Goal: Information Seeking & Learning: Learn about a topic

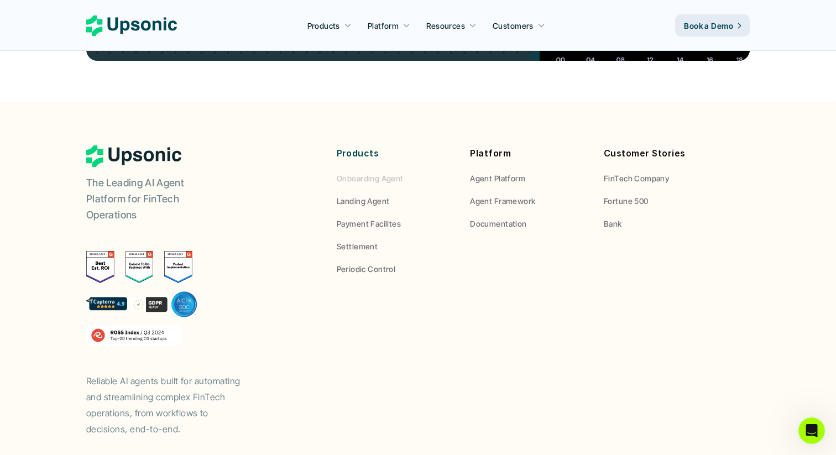
click at [377, 173] on p "Onboarding Agent" at bounding box center [370, 179] width 67 height 12
click at [368, 195] on p "Landing Agent" at bounding box center [363, 201] width 53 height 12
click at [362, 218] on p "Payment Facilites" at bounding box center [369, 224] width 64 height 12
click at [358, 241] on p "Settlement" at bounding box center [357, 247] width 41 height 12
click at [356, 263] on p "Periodic Control" at bounding box center [366, 269] width 59 height 12
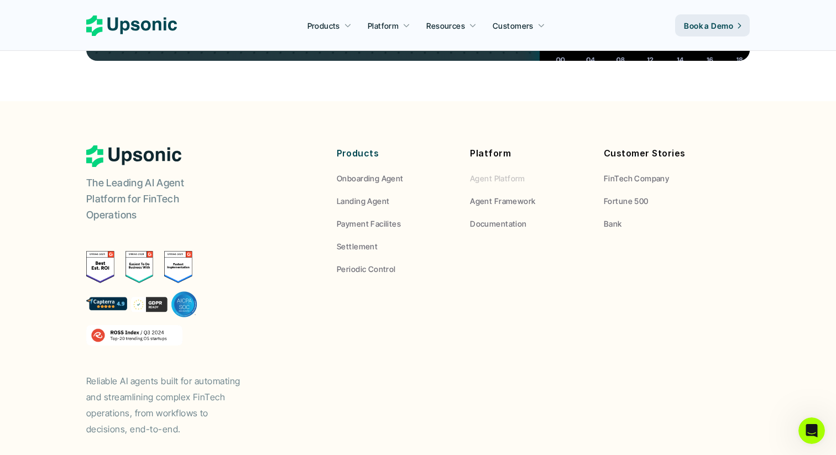
click at [478, 173] on p "Agent Platform" at bounding box center [497, 179] width 55 height 12
click at [479, 195] on p "Agent Framework" at bounding box center [502, 201] width 65 height 12
click at [489, 218] on p "Documentation" at bounding box center [498, 224] width 56 height 12
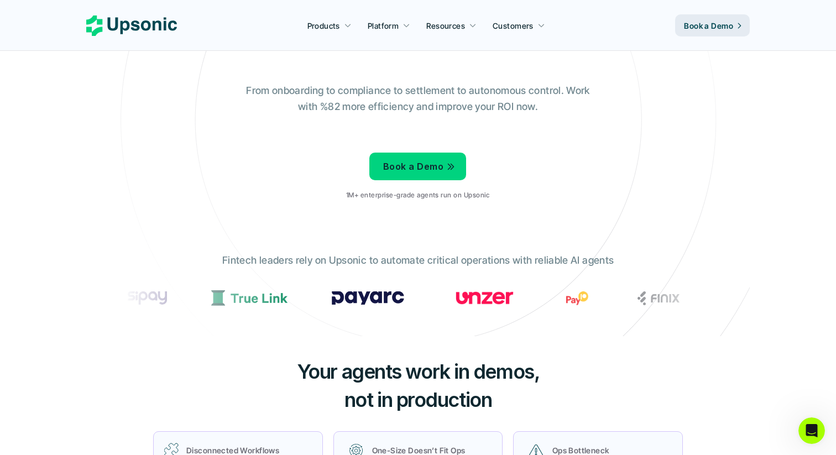
scroll to position [134, 0]
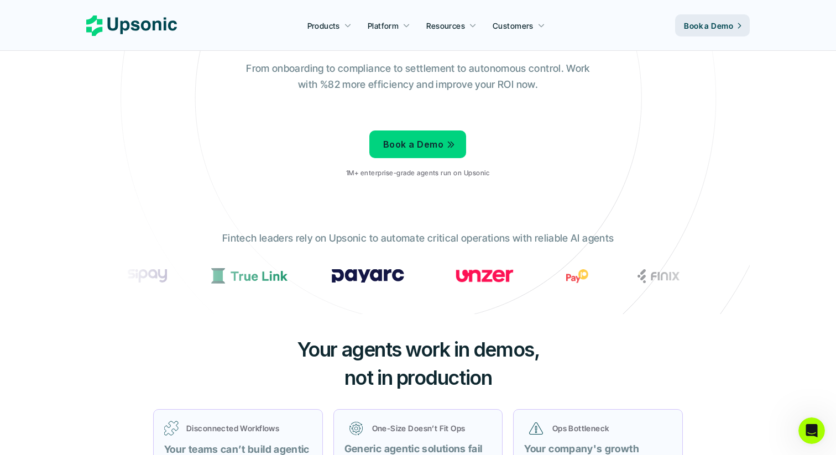
click at [399, 236] on p "Fintech leaders rely on Upsonic to automate critical operations with reliable A…" at bounding box center [418, 239] width 392 height 16
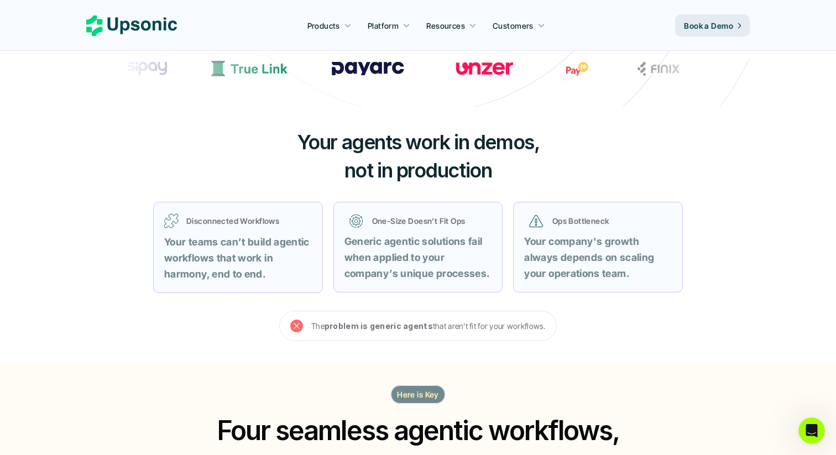
scroll to position [342, 0]
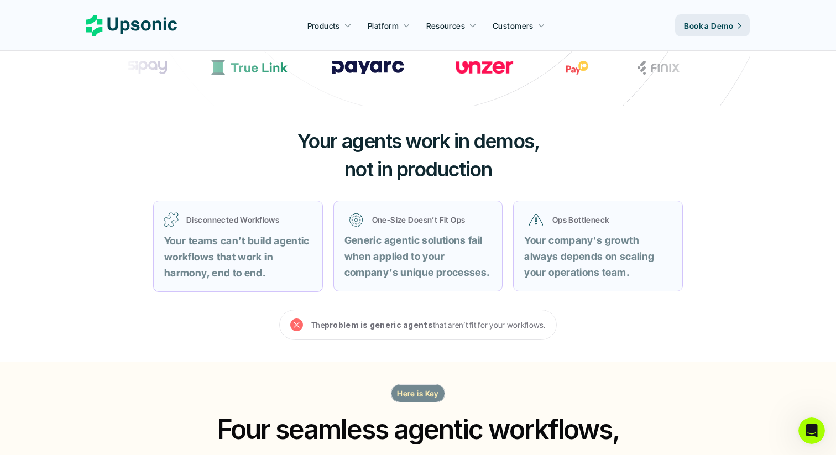
click at [399, 236] on strong "Generic agentic solutions fail when applied to your company’s unique processes." at bounding box center [417, 256] width 145 height 44
click at [408, 264] on p "Generic agentic solutions fail when applied to your company’s unique processes." at bounding box center [419, 257] width 148 height 48
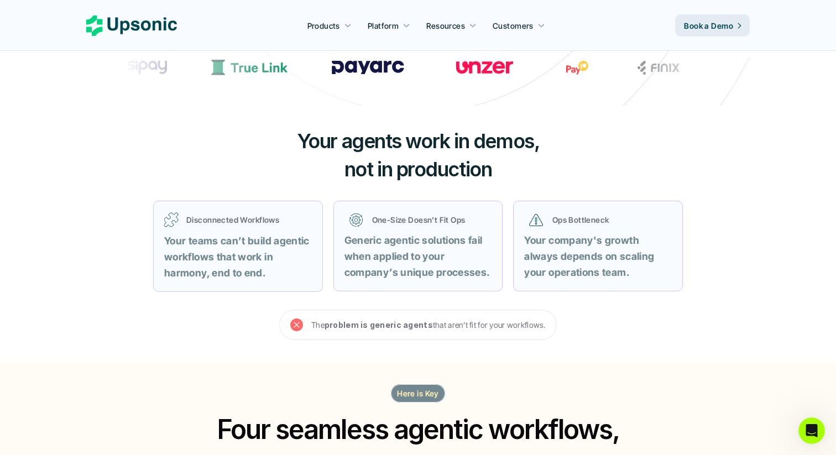
click at [408, 264] on p "Generic agentic solutions fail when applied to your company’s unique processes." at bounding box center [419, 257] width 148 height 48
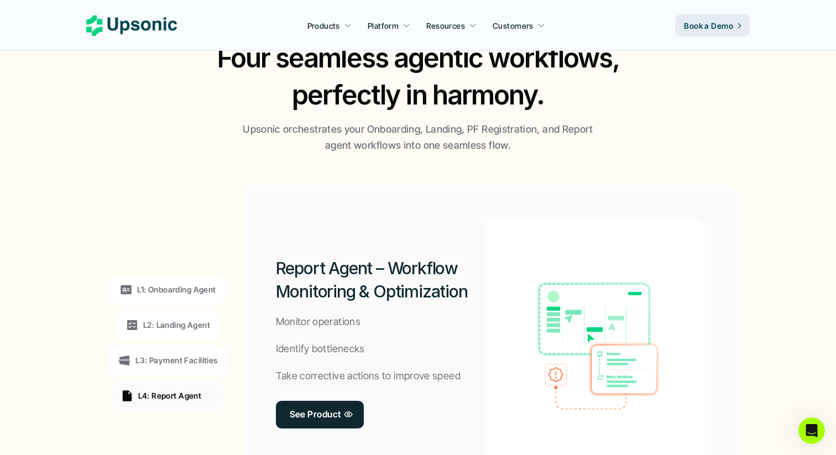
scroll to position [727, 0]
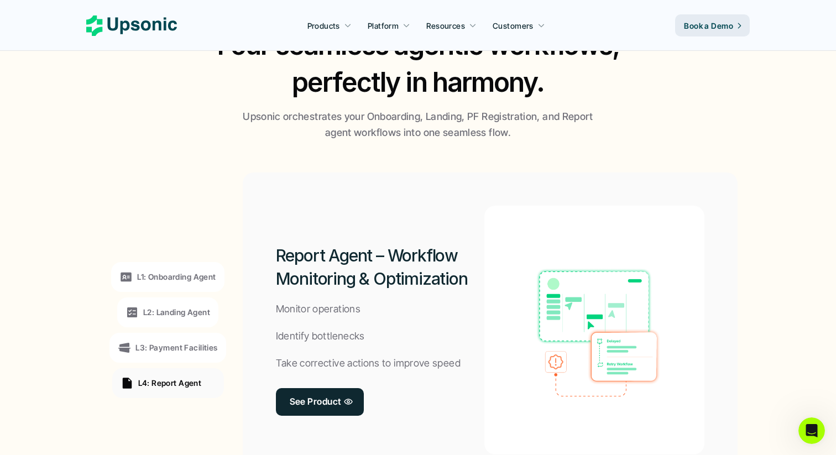
click at [398, 129] on p "Upsonic orchestrates your Onboarding, Landing, PF Registration, and Report agen…" at bounding box center [417, 125] width 359 height 32
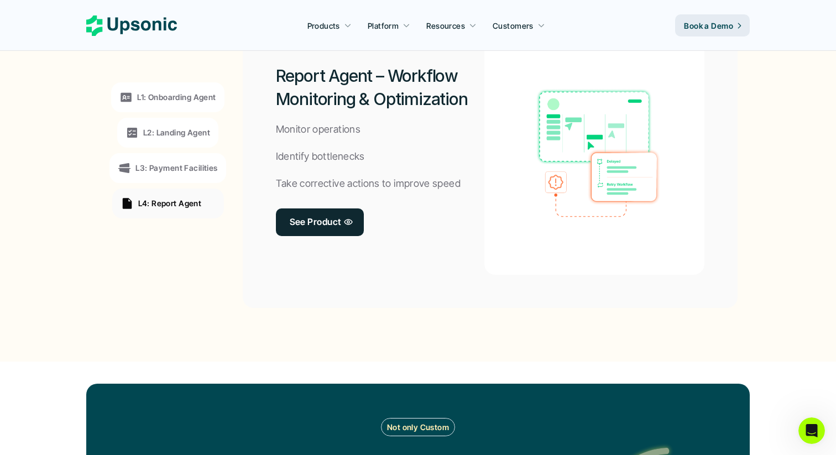
scroll to position [905, 0]
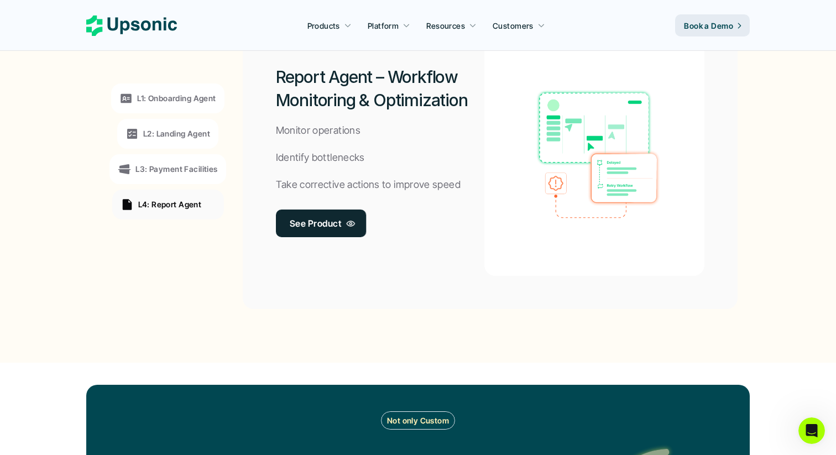
click at [339, 219] on p "See Product" at bounding box center [314, 223] width 51 height 16
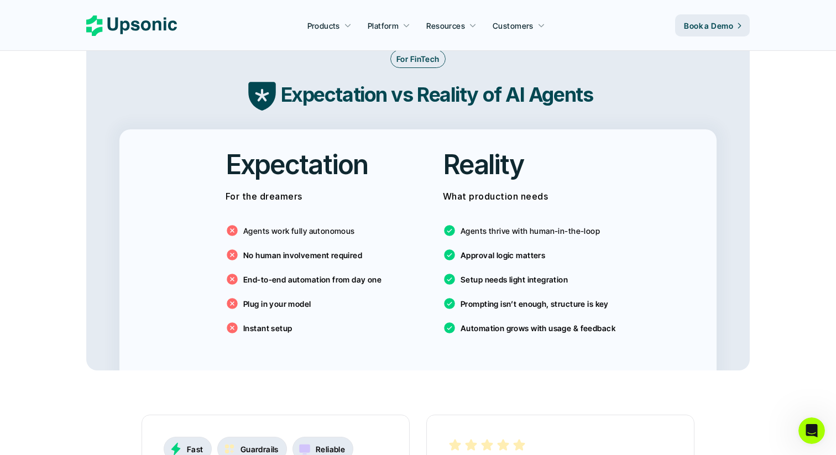
scroll to position [1831, 0]
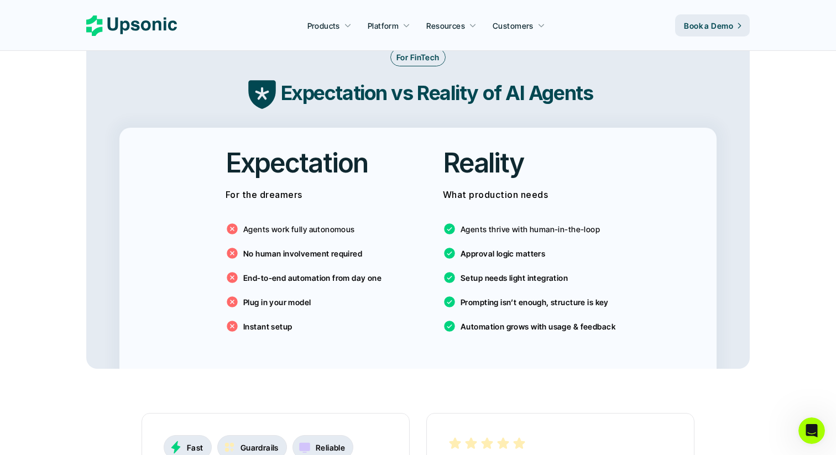
drag, startPoint x: 227, startPoint y: 216, endPoint x: 333, endPoint y: 320, distance: 148.6
click at [333, 320] on div "Agents work fully autonomous No human involvement required End-to-end automatio…" at bounding box center [310, 274] width 168 height 133
click at [504, 272] on p "Setup needs light integration" at bounding box center [514, 278] width 107 height 12
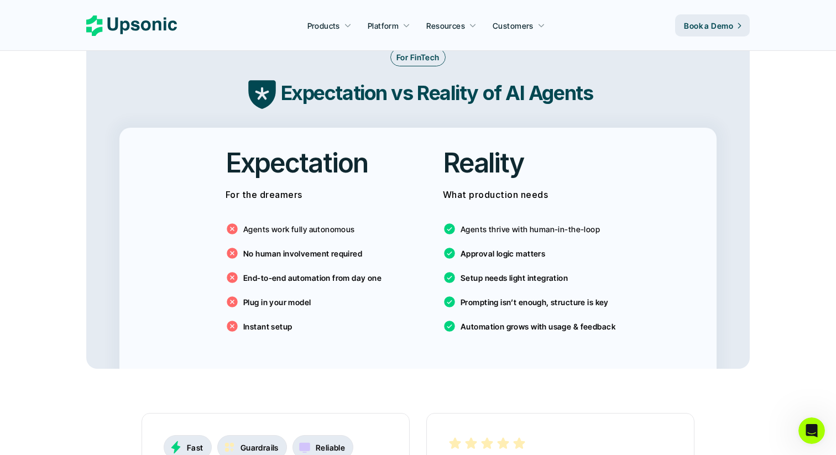
click at [499, 248] on p "Approval logic matters" at bounding box center [503, 254] width 85 height 12
click at [471, 296] on p "Prompting isn’t enough, structure is key" at bounding box center [535, 302] width 148 height 12
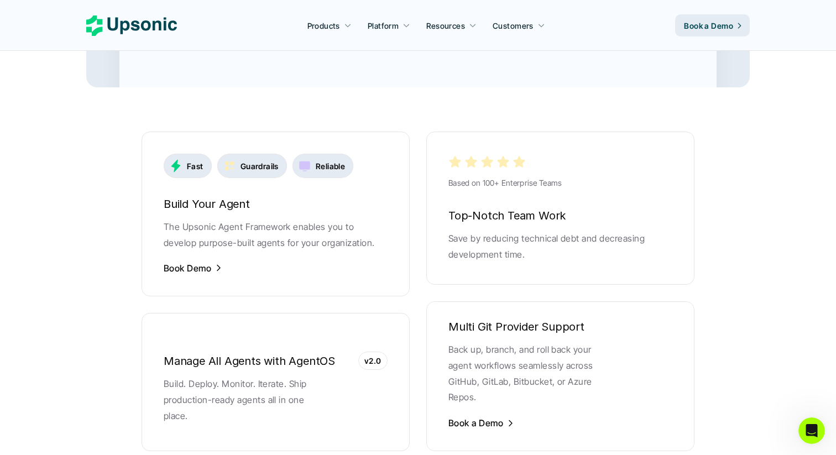
scroll to position [2120, 0]
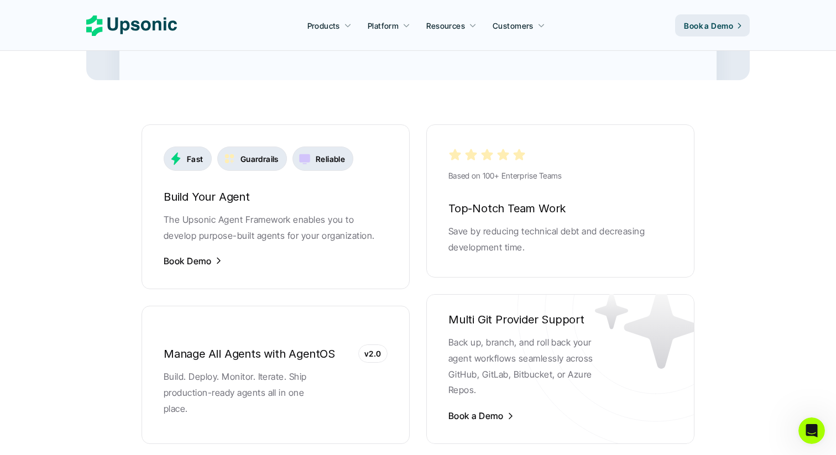
click at [528, 227] on p "Save by reducing technical debt and decreasing development time." at bounding box center [561, 239] width 224 height 32
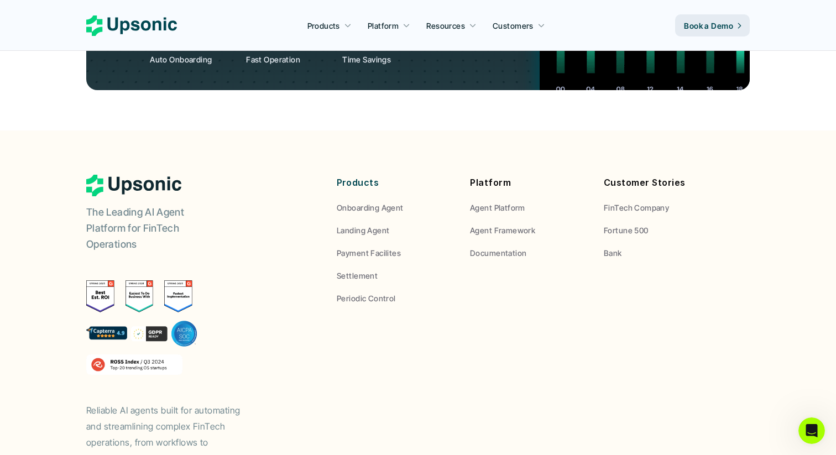
scroll to position [4138, 0]
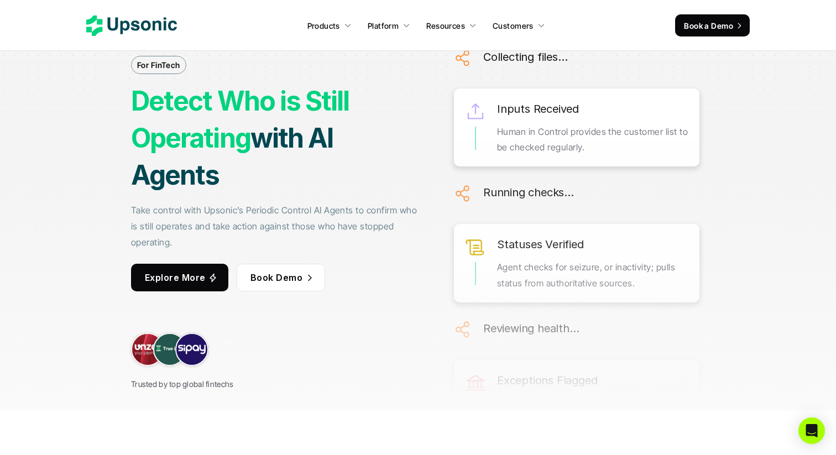
scroll to position [71, 0]
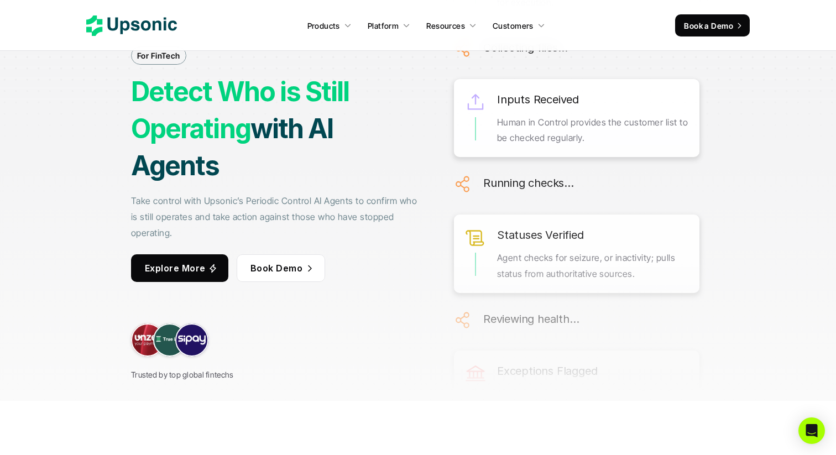
click at [213, 196] on p "Take control with Upsonic’s Periodic Control AI Agents to confirm who is still …" at bounding box center [276, 217] width 291 height 48
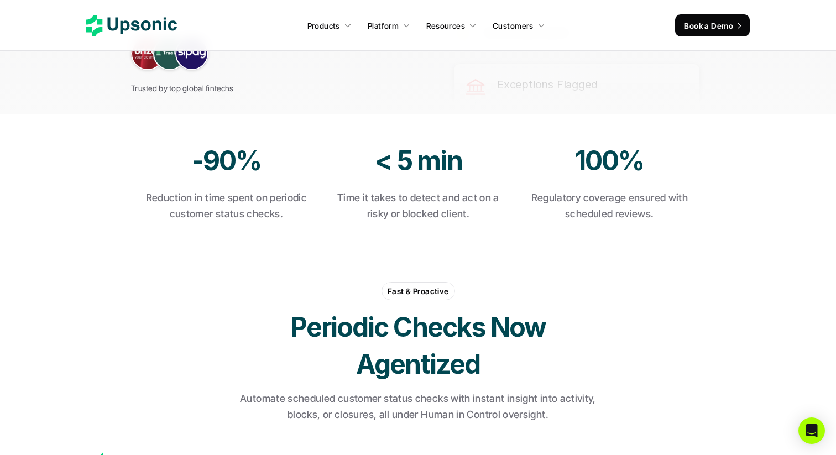
scroll to position [366, 0]
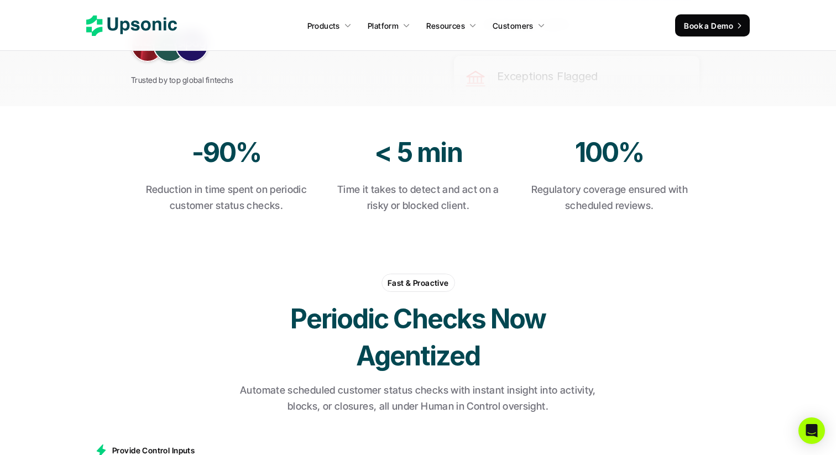
click at [213, 192] on p "Reduction in time spent on periodic customer status checks." at bounding box center [227, 198] width 170 height 32
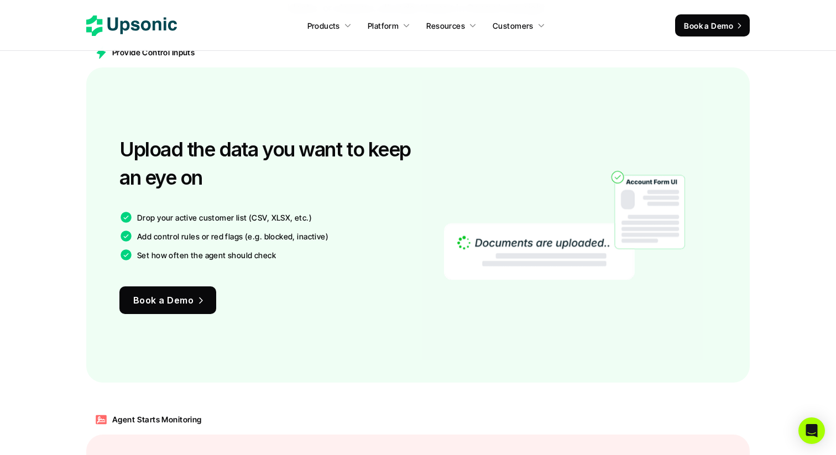
scroll to position [765, 0]
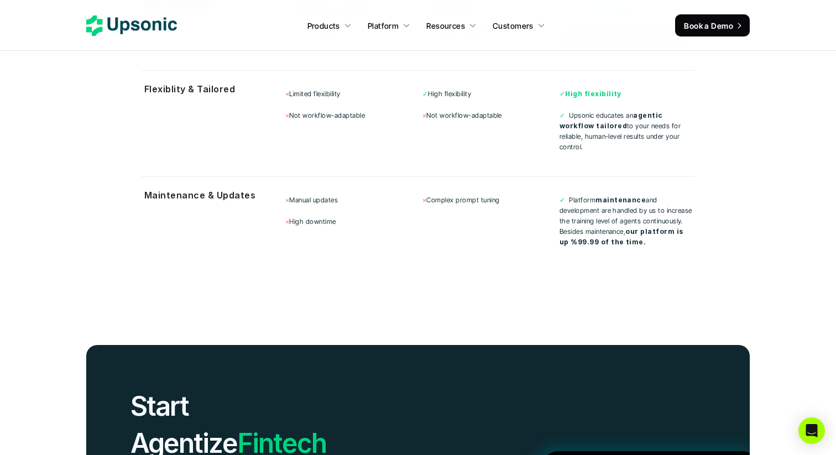
scroll to position [3731, 0]
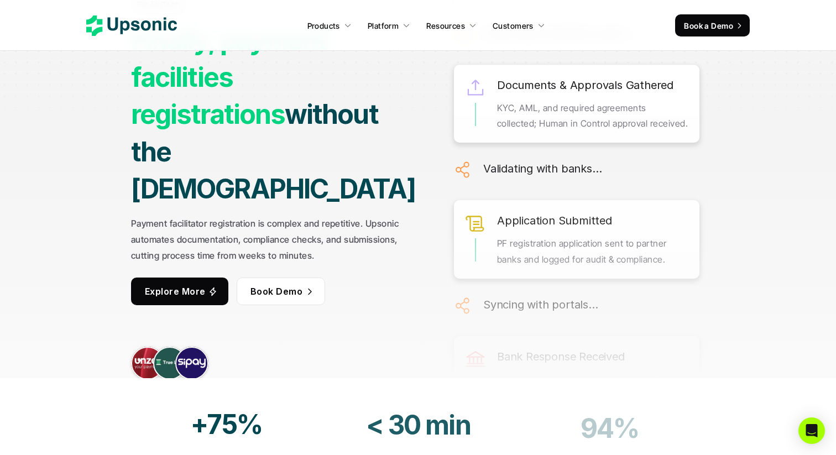
scroll to position [73, 0]
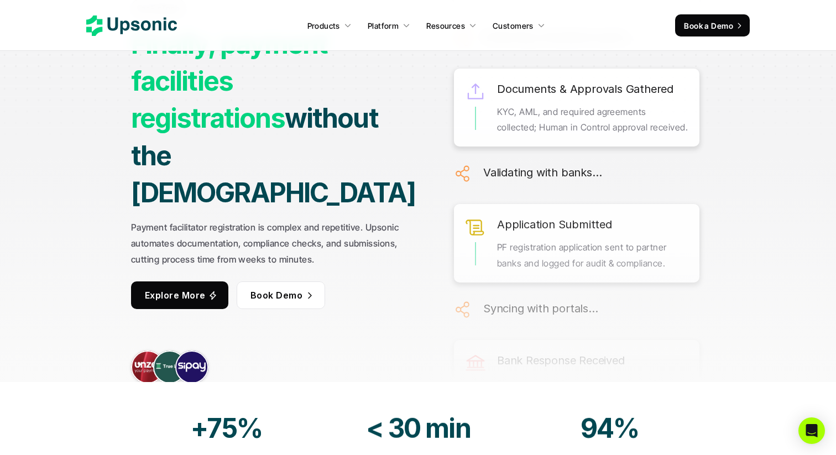
click at [191, 108] on strong "Finally, payment facilities registrations" at bounding box center [231, 81] width 201 height 107
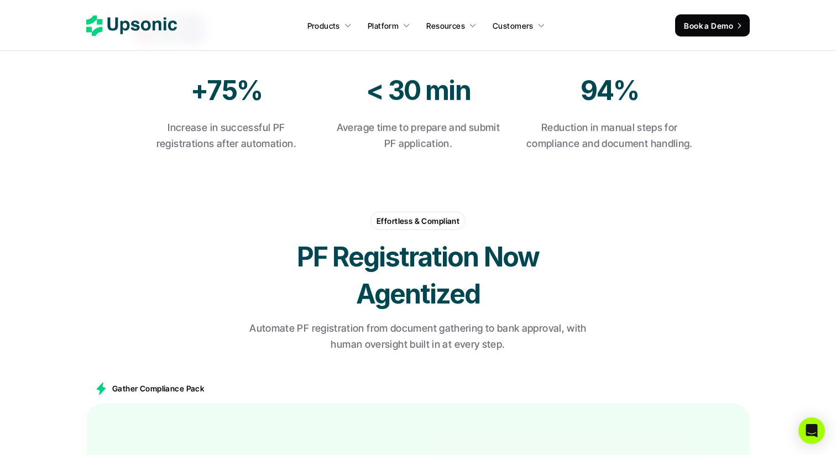
scroll to position [413, 0]
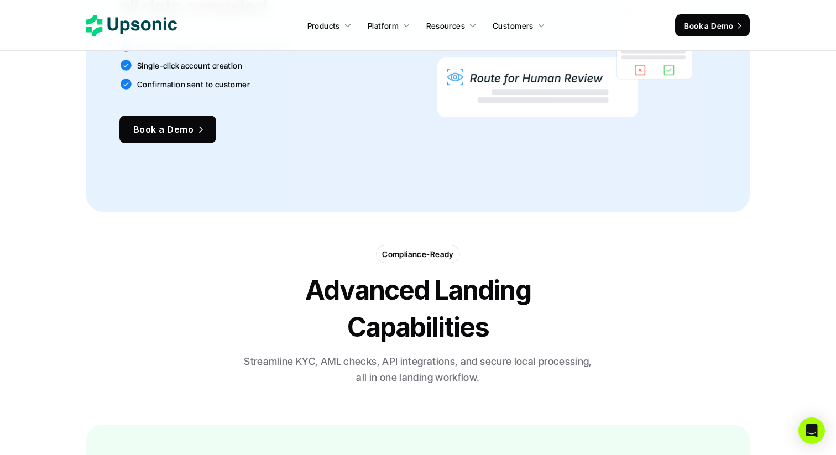
scroll to position [1623, 0]
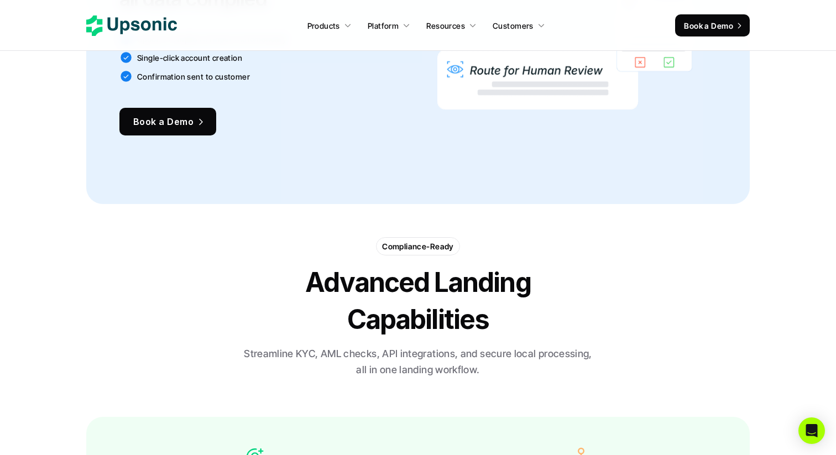
click at [369, 327] on strong "Advanced Landing Capabilities" at bounding box center [420, 301] width 230 height 70
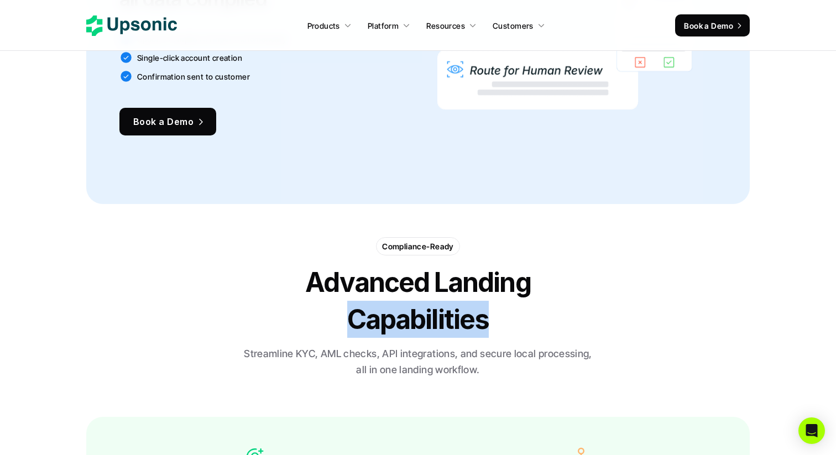
click at [369, 327] on strong "Advanced Landing Capabilities" at bounding box center [420, 301] width 230 height 70
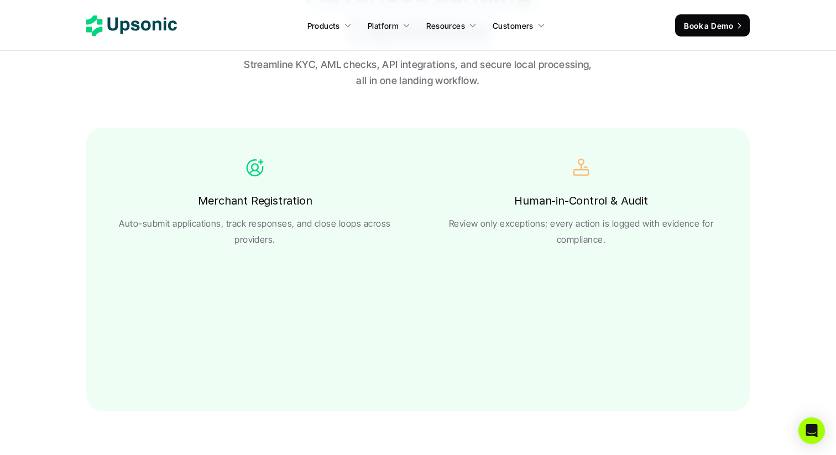
scroll to position [1960, 0]
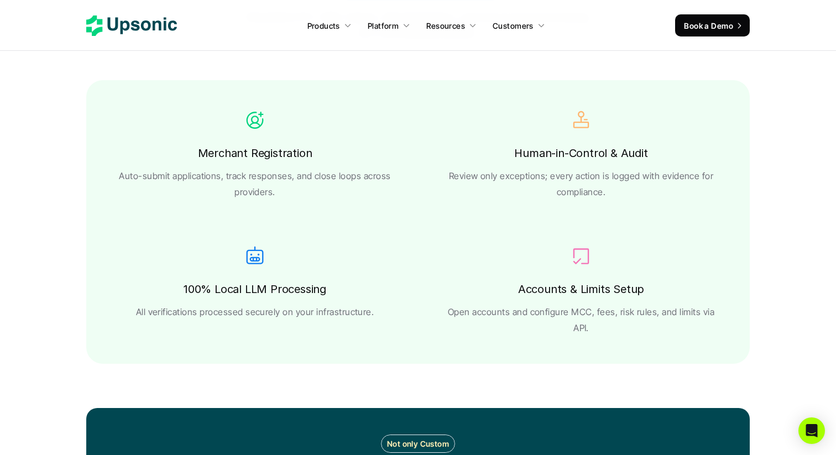
click at [237, 202] on div "Merchant Registration Auto-submit applications, track responses, and close loop…" at bounding box center [418, 222] width 664 height 284
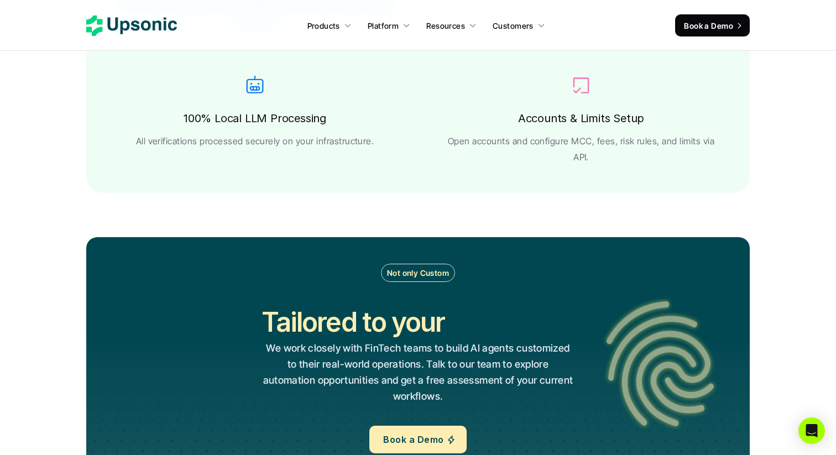
scroll to position [2124, 0]
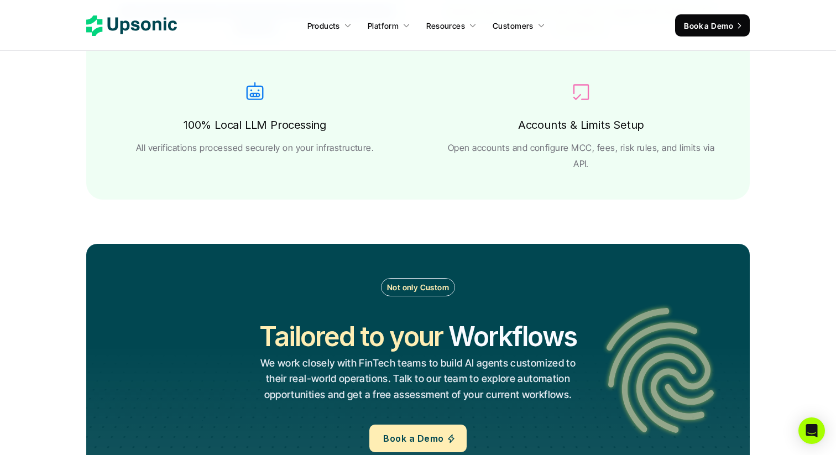
click at [275, 140] on p "All verifications processed securely on your infrastructure." at bounding box center [255, 148] width 238 height 16
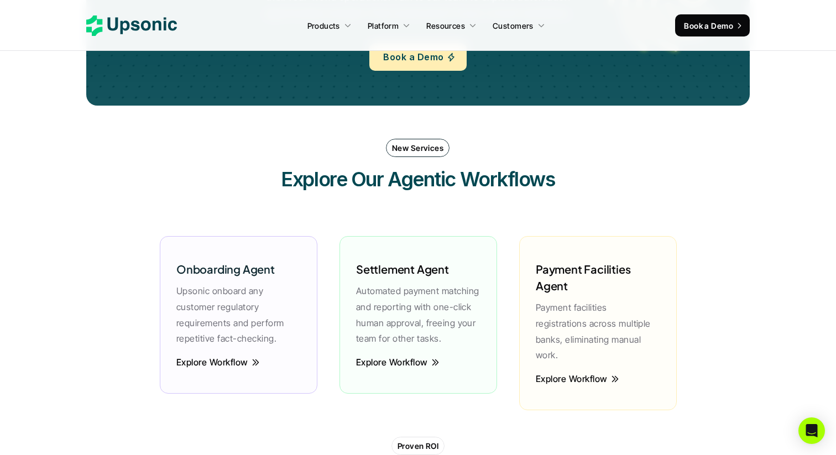
scroll to position [2549, 0]
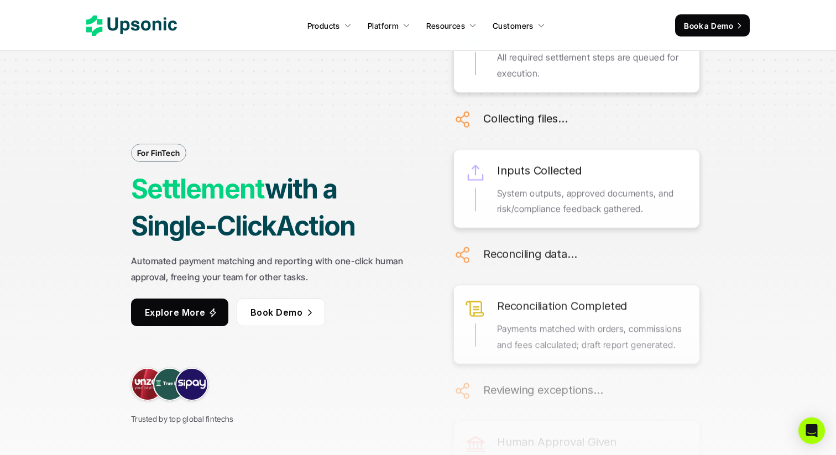
click at [213, 202] on strong "Settlement" at bounding box center [198, 189] width 134 height 33
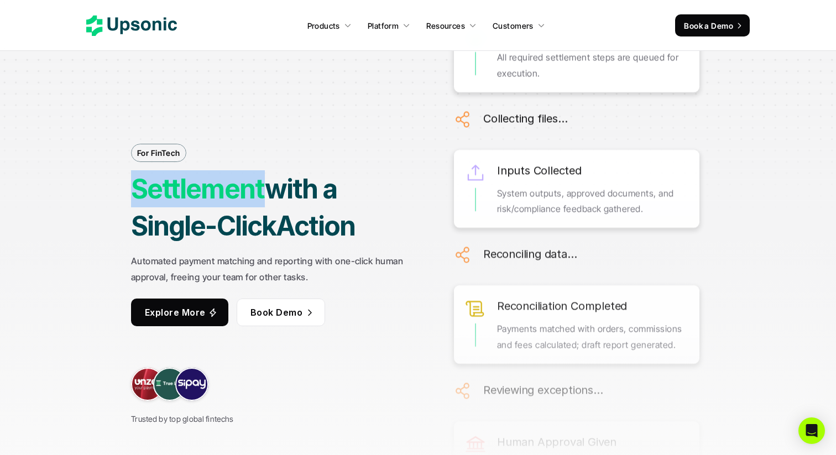
click at [213, 202] on strong "Settlement" at bounding box center [198, 189] width 134 height 33
